Goal: Task Accomplishment & Management: Manage account settings

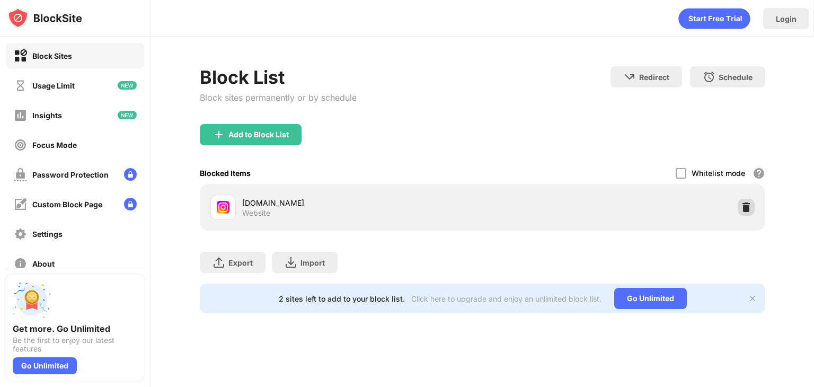
drag, startPoint x: 747, startPoint y: 211, endPoint x: 477, endPoint y: 65, distance: 306.0
click at [747, 211] on img at bounding box center [746, 207] width 11 height 11
